Goal: Information Seeking & Learning: Understand process/instructions

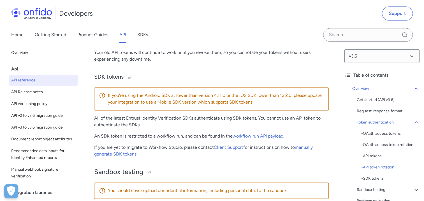
scroll to position [729, 0]
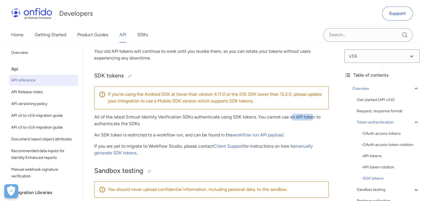
drag, startPoint x: 293, startPoint y: 119, endPoint x: 313, endPoint y: 119, distance: 20.2
click at [313, 119] on p "All of the latest Entrust Identity Verification SDKs authenticate using SDK tok…" at bounding box center [211, 120] width 235 height 13
drag, startPoint x: 116, startPoint y: 124, endPoint x: 139, endPoint y: 124, distance: 23.0
click at [139, 124] on p "All of the latest Entrust Identity Verification SDKs authenticate using SDK tok…" at bounding box center [211, 120] width 235 height 13
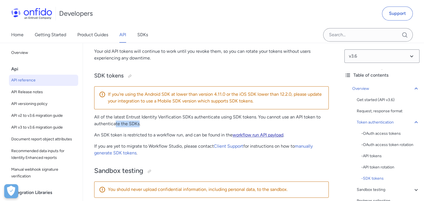
click at [248, 135] on link "workflow run API payload" at bounding box center [258, 134] width 51 height 5
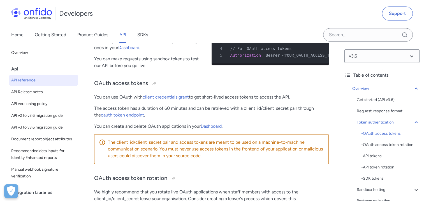
scroll to position [252, 0]
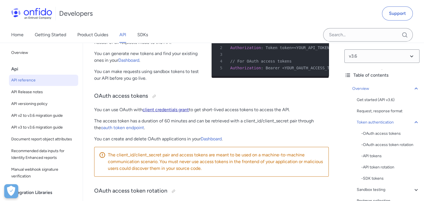
click at [161, 111] on link "client credentials grant" at bounding box center [166, 109] width 46 height 5
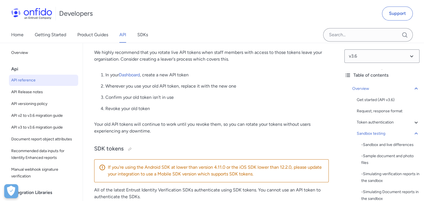
scroll to position [877, 0]
